Goal: Information Seeking & Learning: Learn about a topic

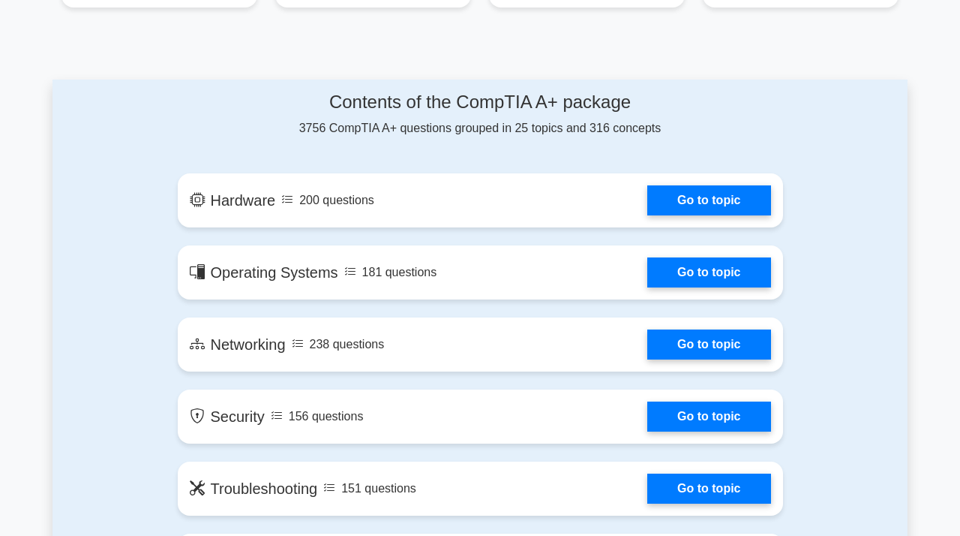
scroll to position [733, 0]
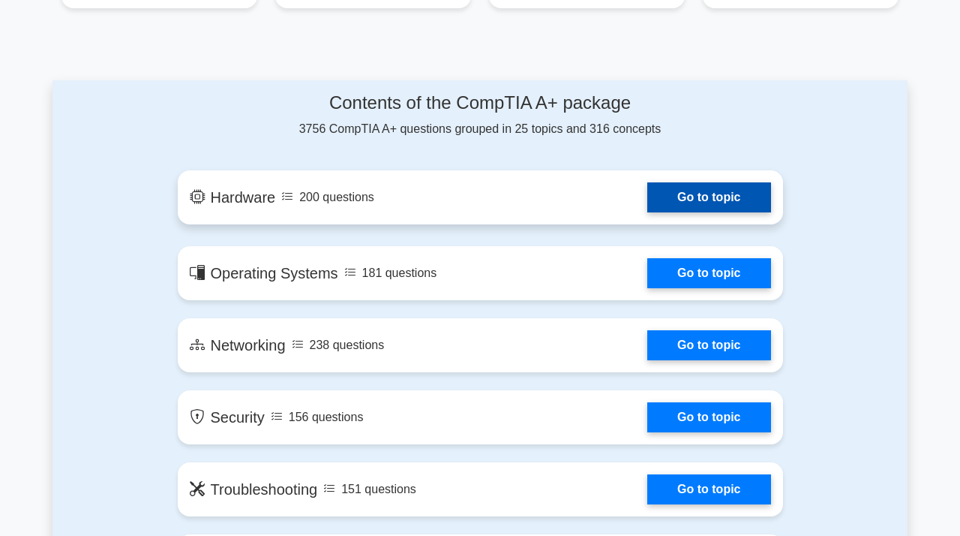
click at [699, 200] on link "Go to topic" at bounding box center [708, 197] width 123 height 30
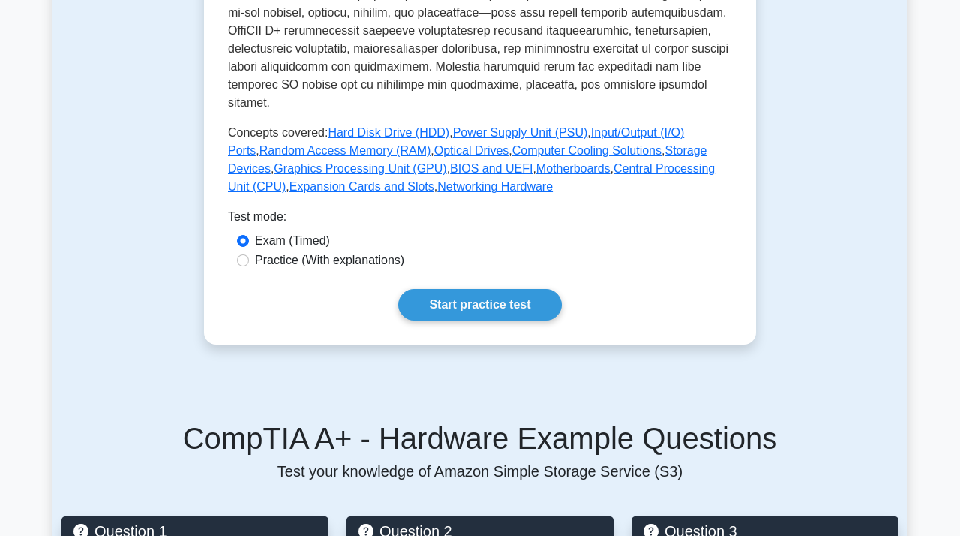
scroll to position [662, 0]
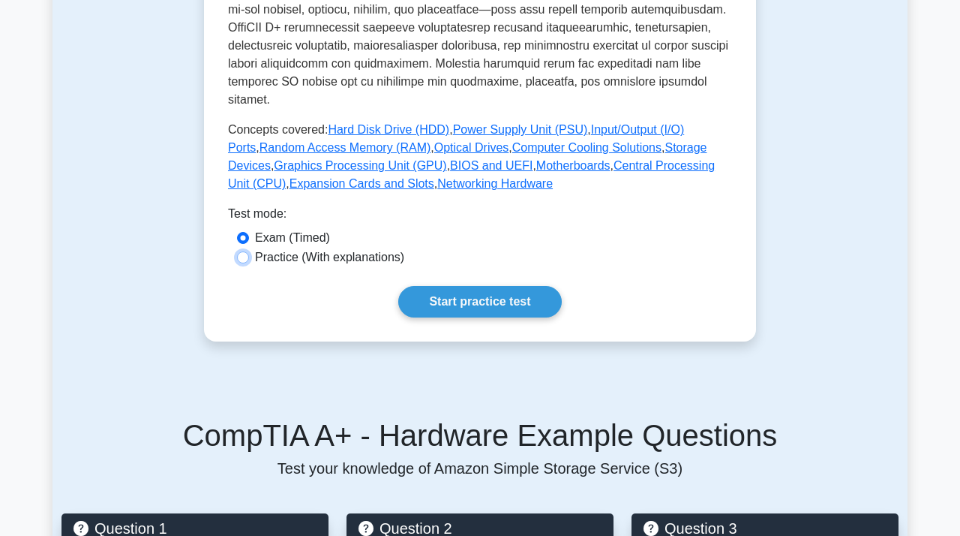
click at [243, 251] on input "Practice (With explanations)" at bounding box center [243, 257] width 12 height 12
radio input "true"
click at [243, 232] on input "Exam (Timed)" at bounding box center [243, 238] width 12 height 12
radio input "true"
click at [241, 251] on input "Practice (With explanations)" at bounding box center [243, 257] width 12 height 12
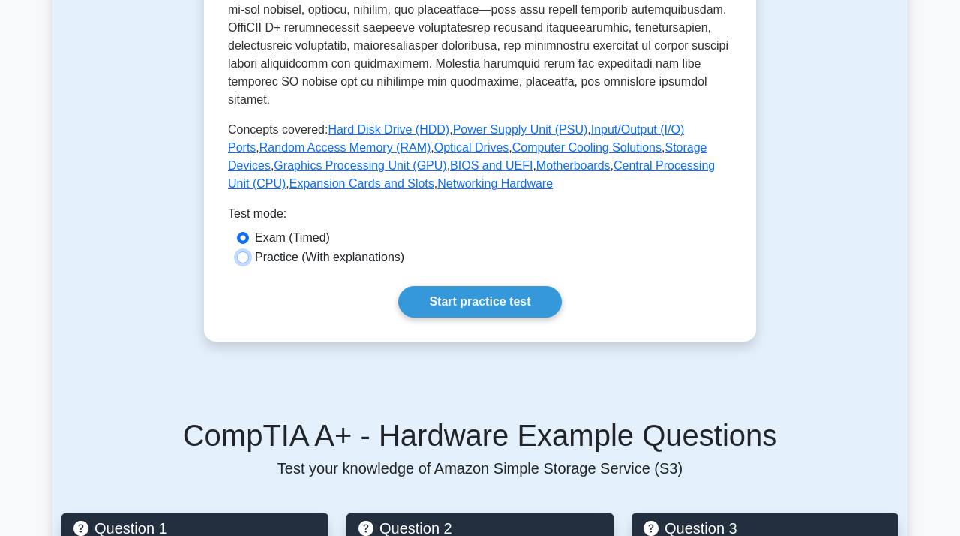
radio input "true"
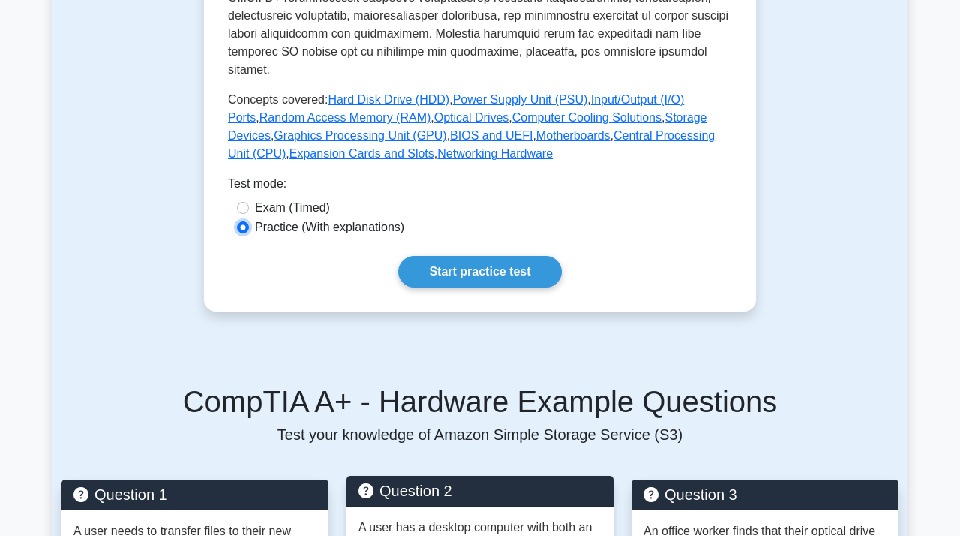
scroll to position [693, 0]
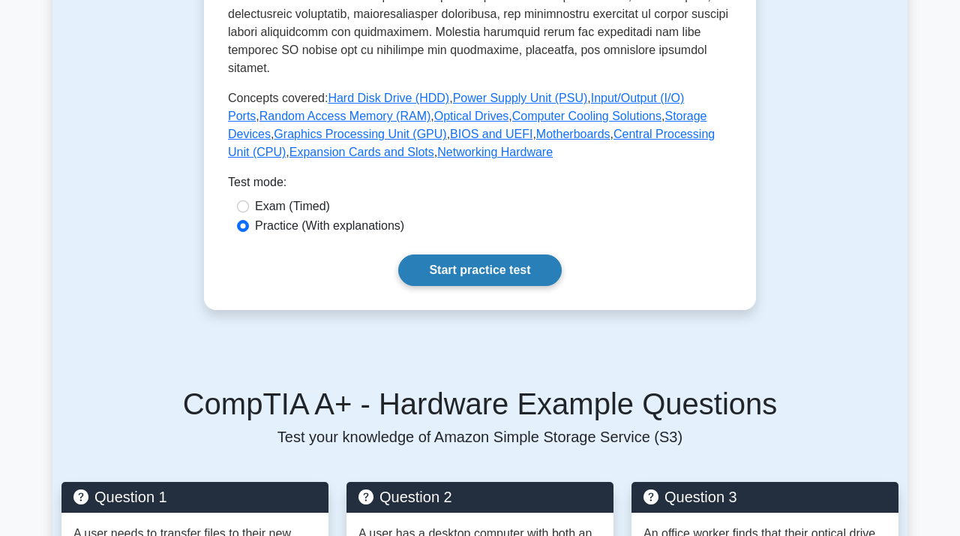
click at [501, 254] on link "Start practice test" at bounding box center [479, 270] width 163 height 32
